Goal: Transaction & Acquisition: Purchase product/service

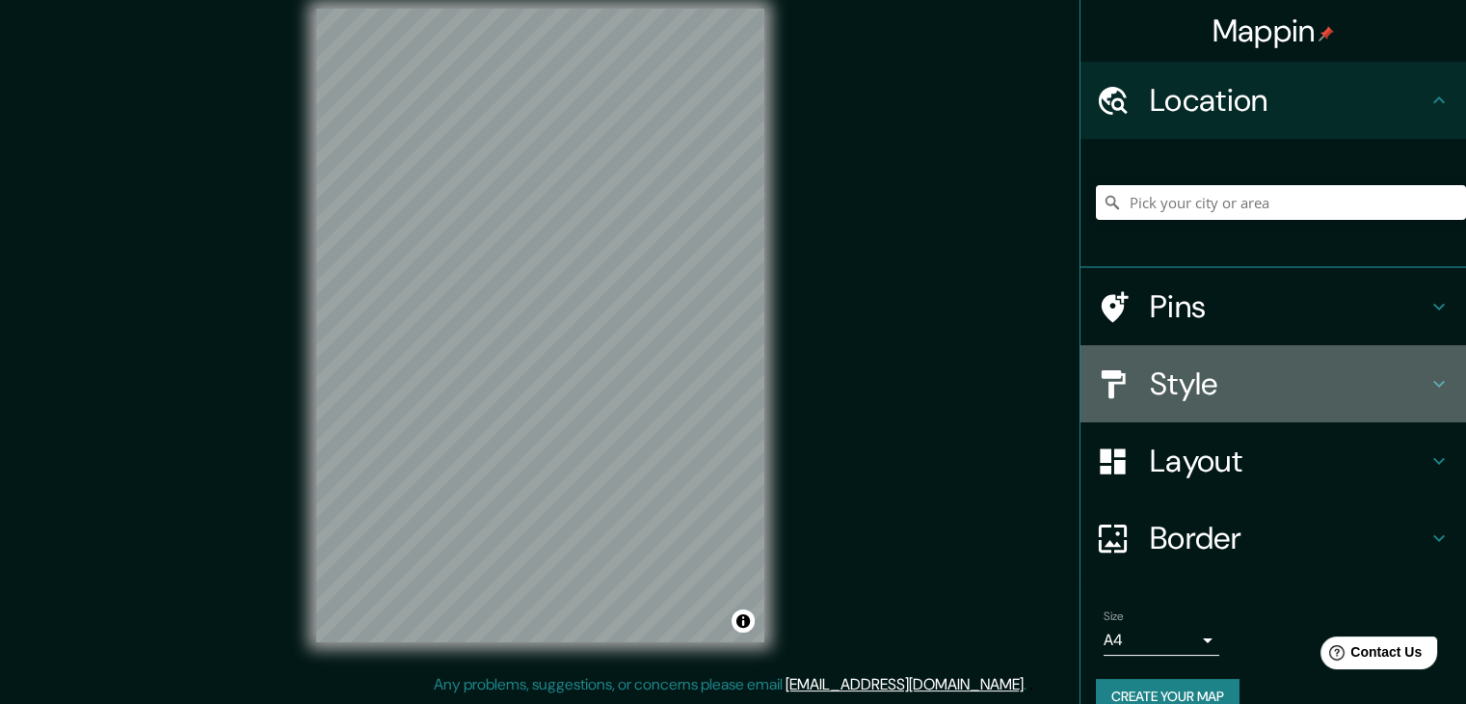
click at [1212, 394] on h4 "Style" at bounding box center [1289, 383] width 278 height 39
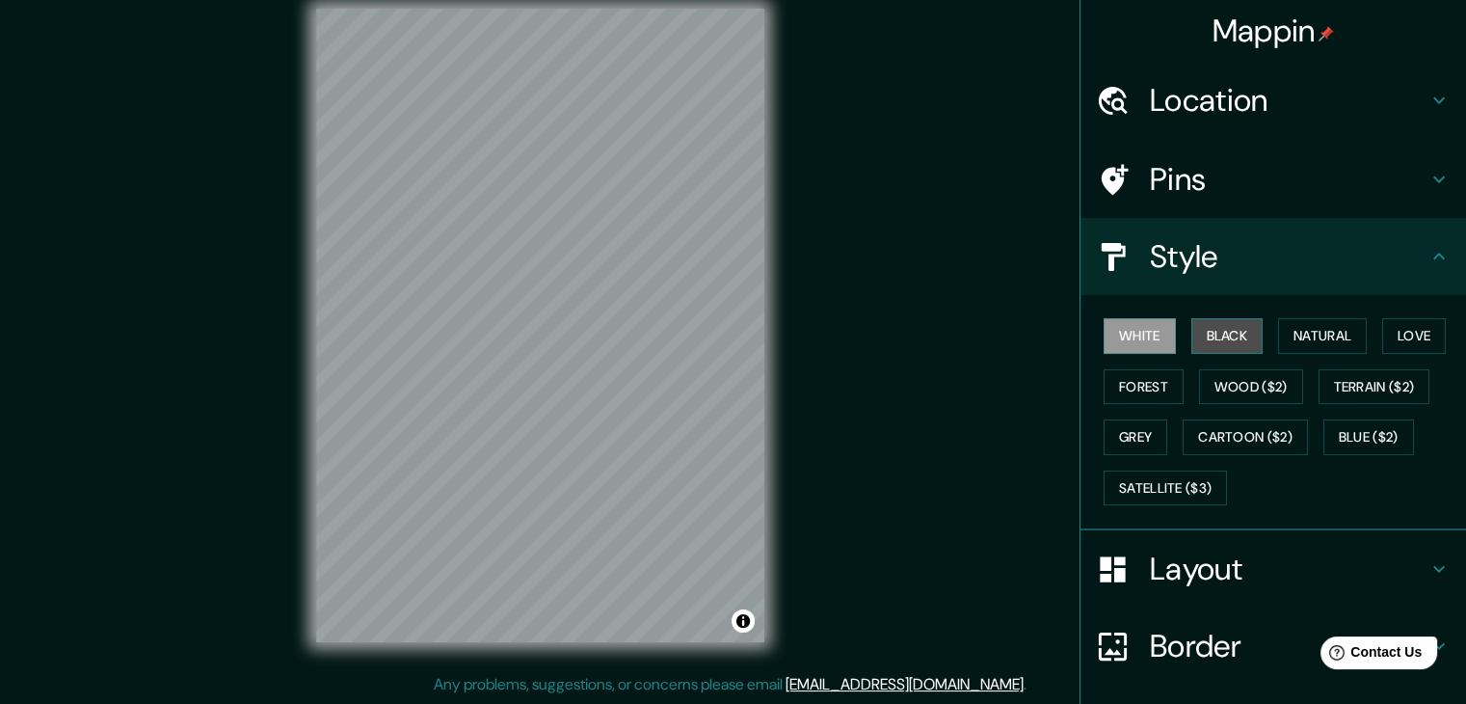
click at [1209, 348] on button "Black" at bounding box center [1228, 336] width 72 height 36
click at [1428, 250] on icon at bounding box center [1439, 256] width 23 height 23
click at [1428, 258] on icon at bounding box center [1439, 256] width 23 height 23
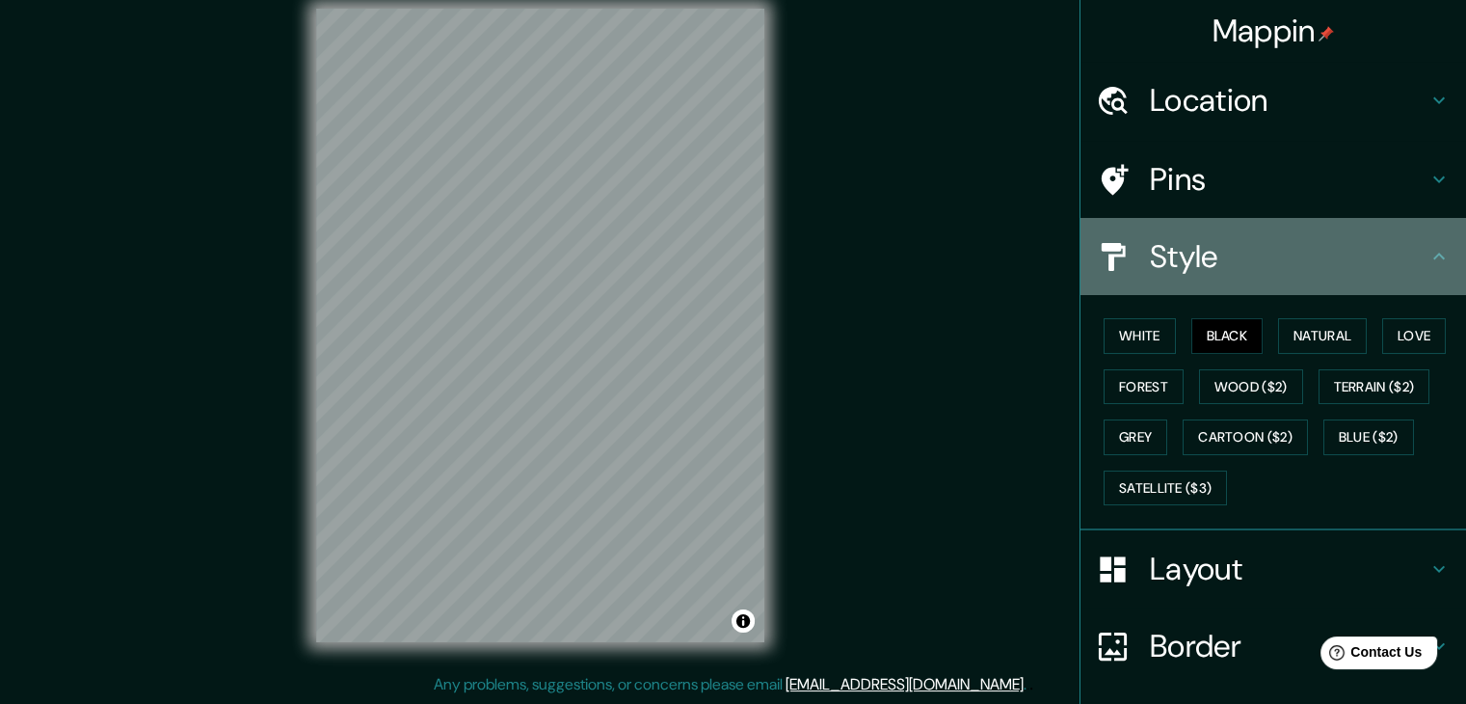
click at [1217, 267] on h4 "Style" at bounding box center [1289, 256] width 278 height 39
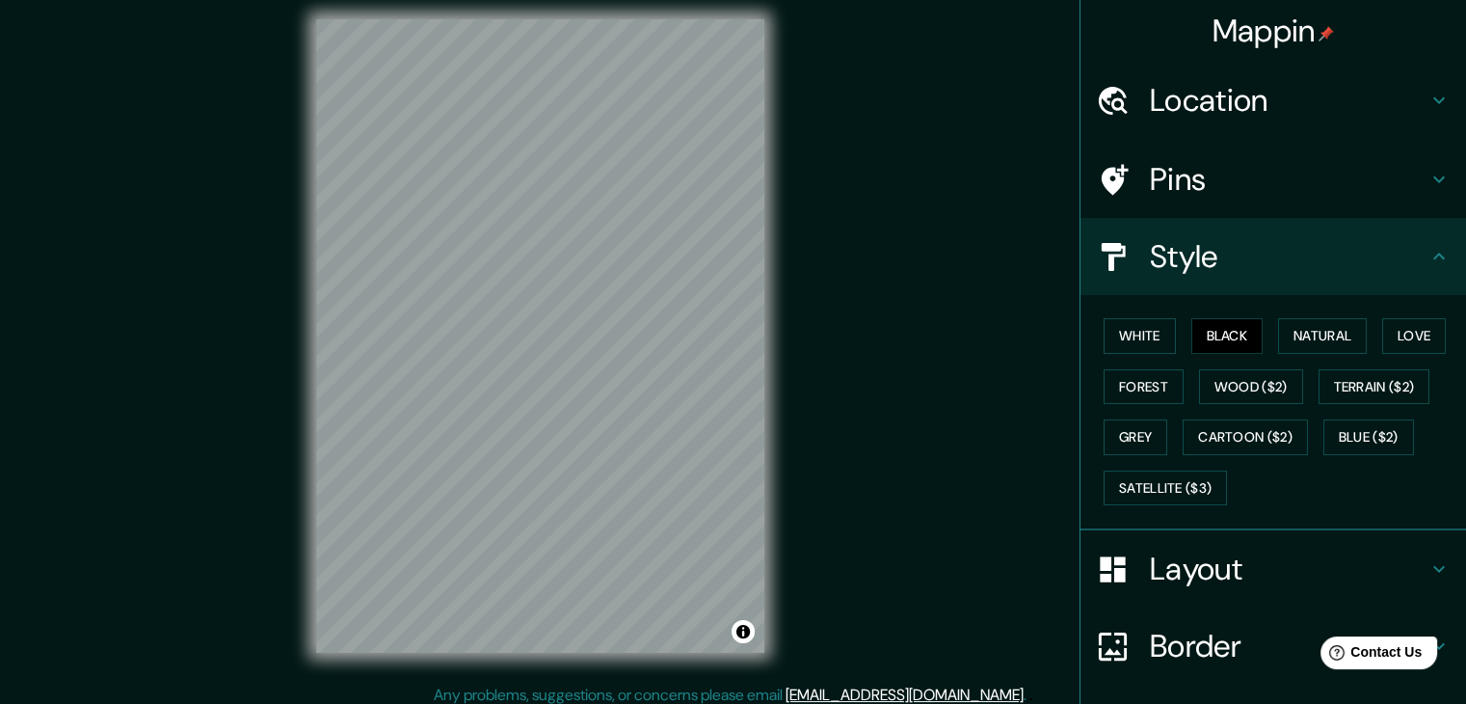
scroll to position [3, 0]
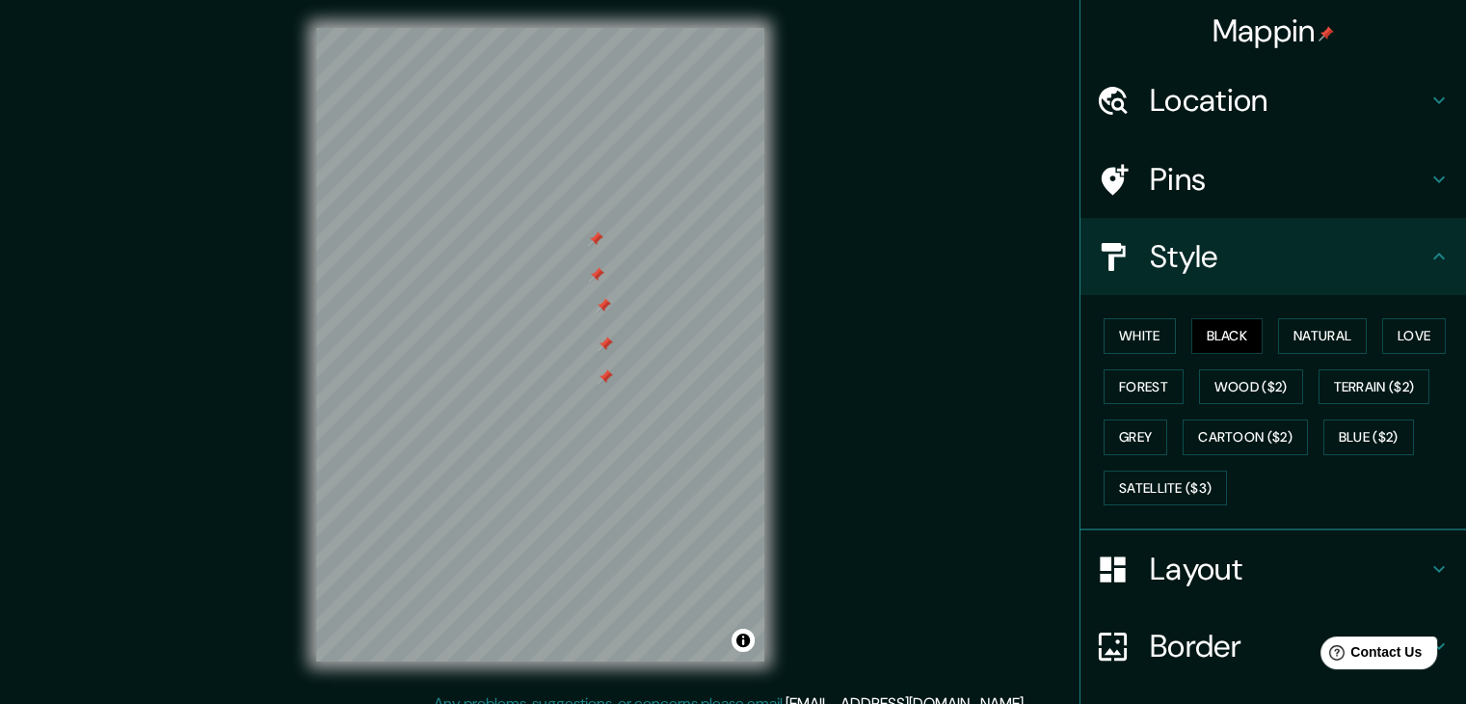
click at [606, 346] on div at bounding box center [605, 343] width 15 height 15
click at [599, 306] on div at bounding box center [603, 305] width 15 height 15
click at [590, 271] on div at bounding box center [596, 274] width 15 height 15
click at [590, 240] on div at bounding box center [595, 238] width 15 height 15
click at [606, 384] on div at bounding box center [605, 376] width 15 height 15
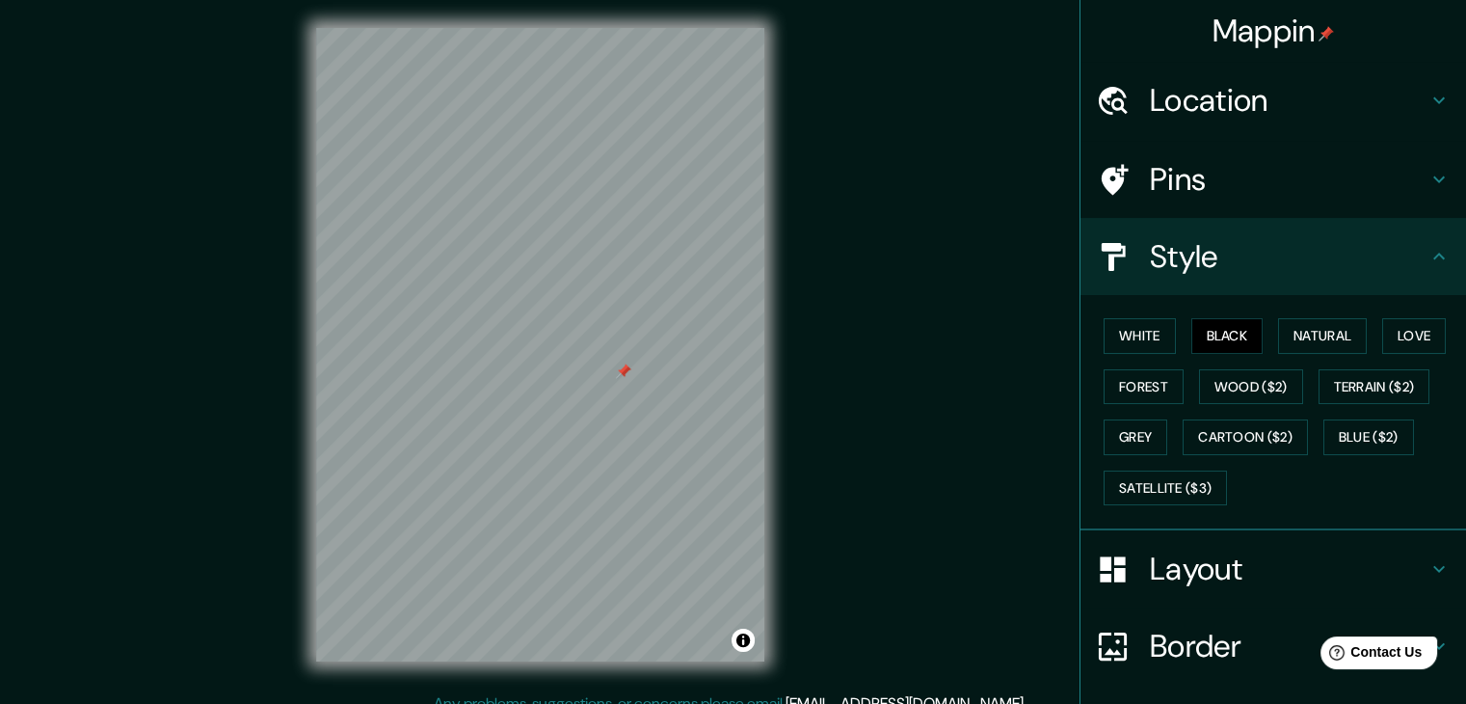
click at [617, 375] on div at bounding box center [623, 370] width 15 height 15
